Goal: Navigation & Orientation: Find specific page/section

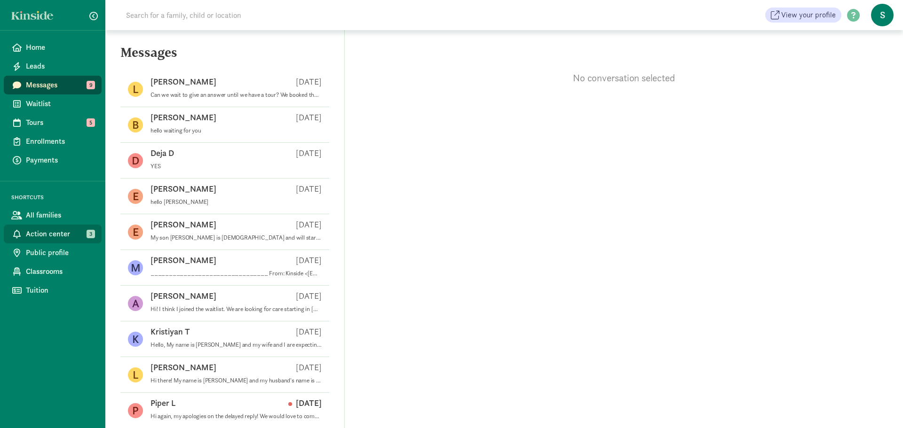
click at [60, 230] on span "Action center" at bounding box center [60, 234] width 68 height 11
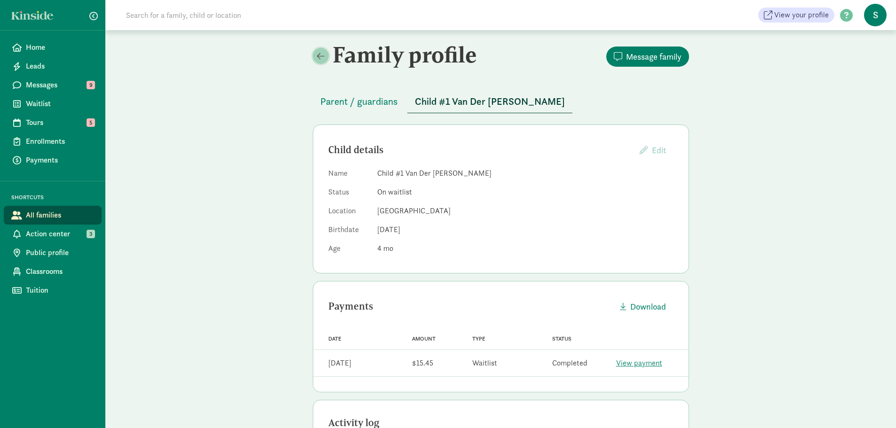
click at [324, 56] on span at bounding box center [321, 56] width 8 height 8
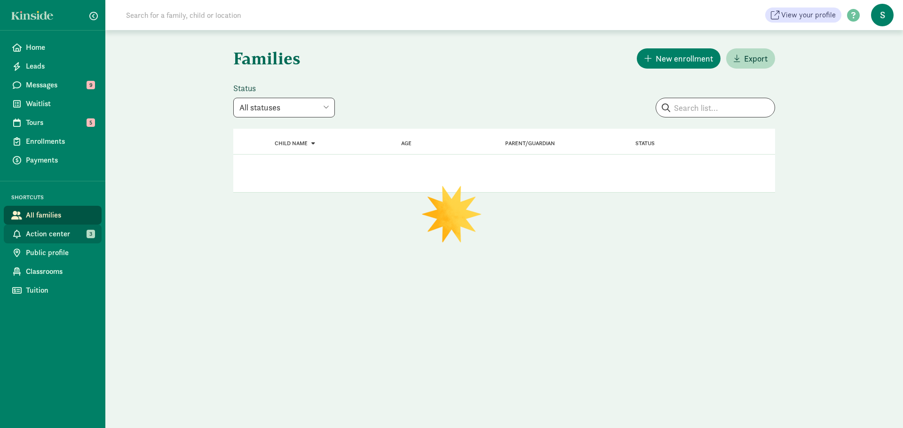
click at [68, 235] on span "Action center" at bounding box center [60, 234] width 68 height 11
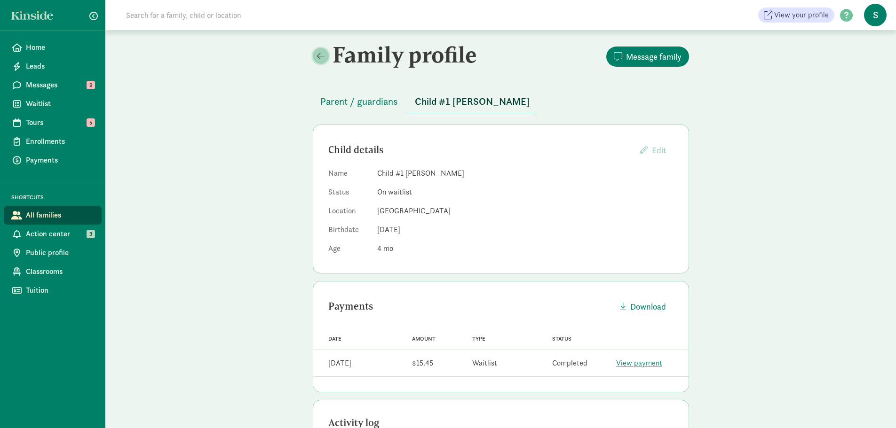
click at [316, 56] on link at bounding box center [321, 56] width 16 height 16
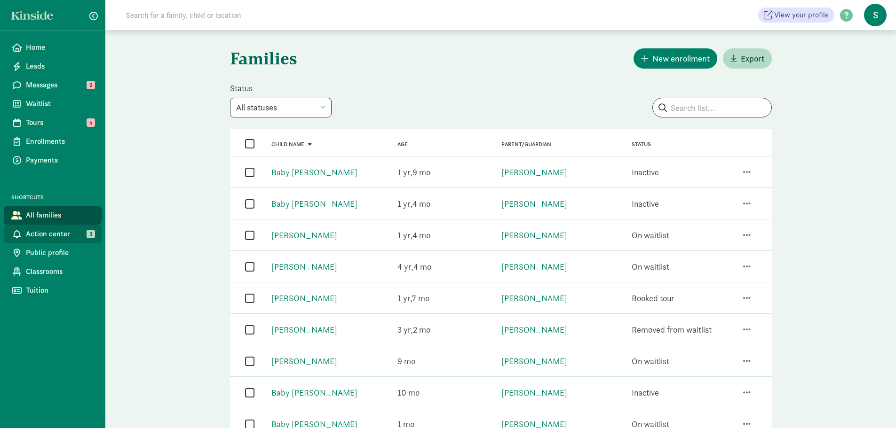
click at [83, 236] on span "Action center" at bounding box center [60, 234] width 68 height 11
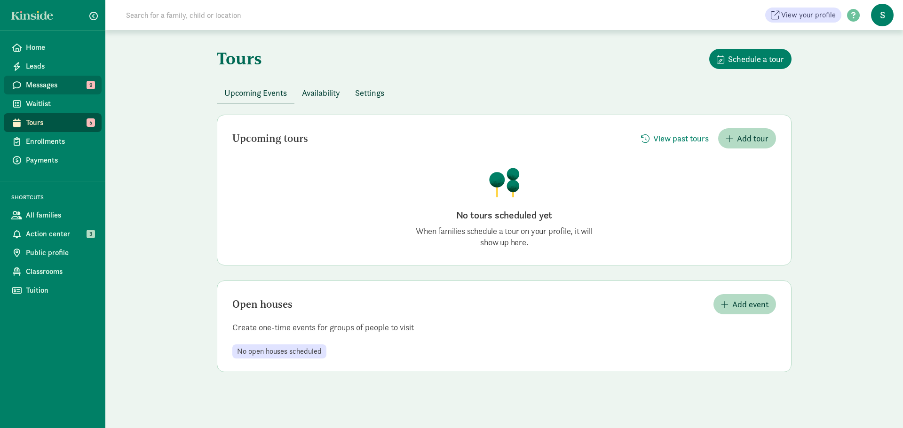
click at [70, 86] on span "Messages" at bounding box center [60, 84] width 68 height 11
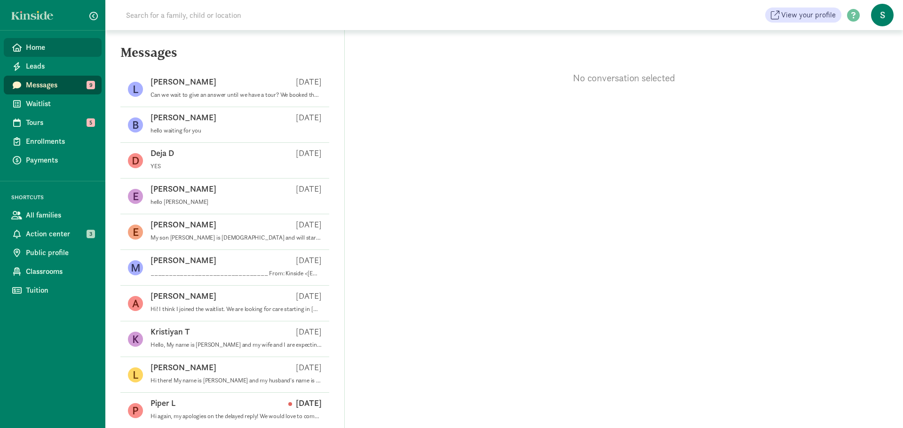
click at [56, 46] on span "Home" at bounding box center [60, 47] width 68 height 11
